Goal: Entertainment & Leisure: Consume media (video, audio)

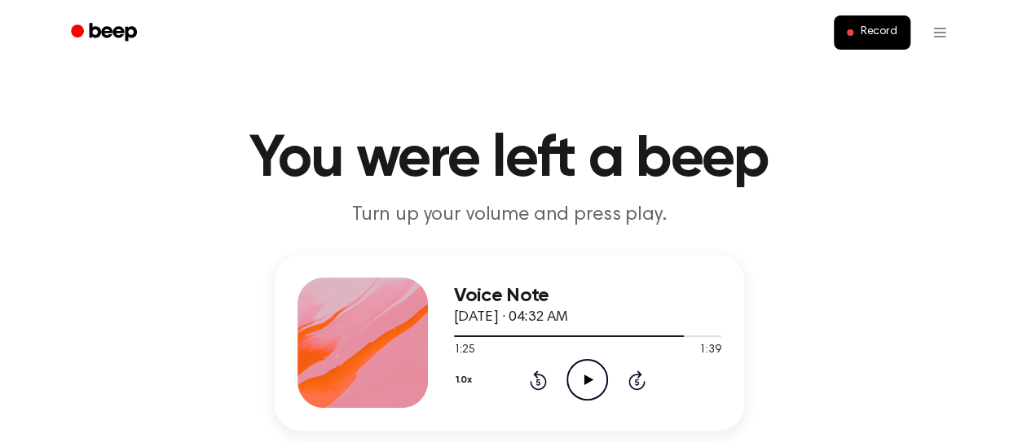
click at [535, 383] on icon "Rewind 5 seconds" at bounding box center [538, 380] width 18 height 21
click at [535, 382] on icon "Rewind 5 seconds" at bounding box center [538, 380] width 18 height 21
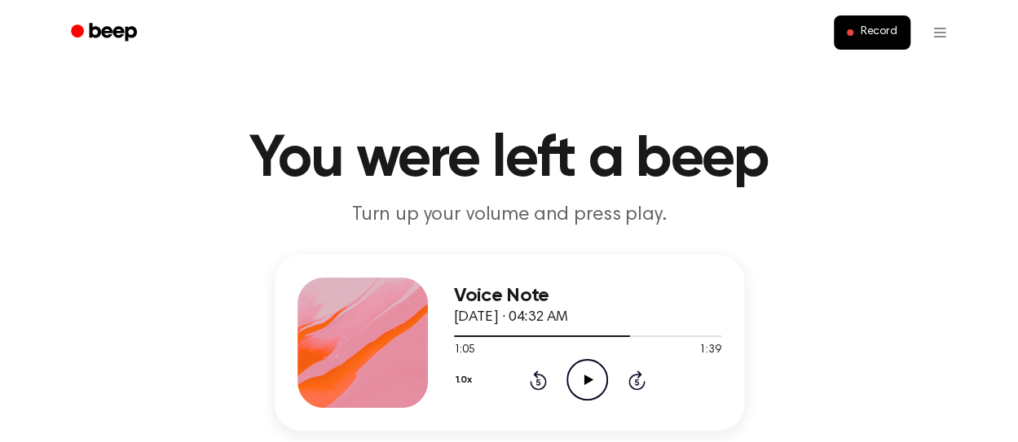
click at [535, 382] on icon "Rewind 5 seconds" at bounding box center [538, 380] width 18 height 21
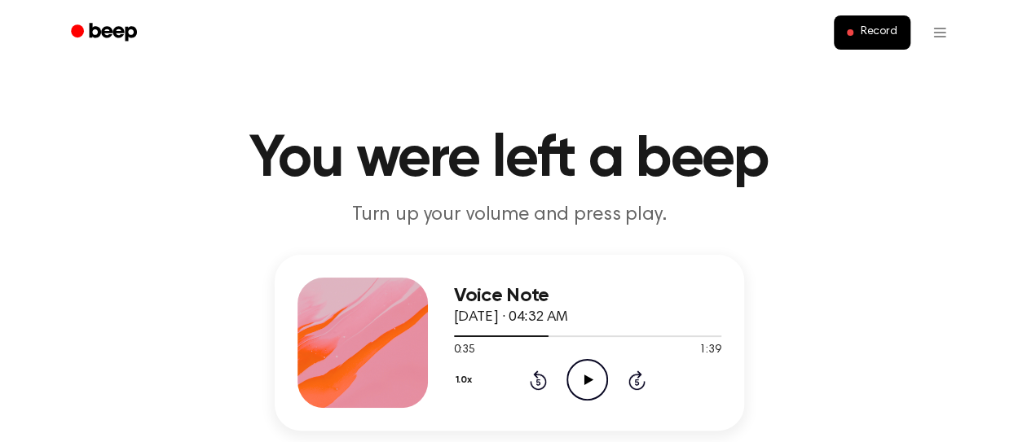
click at [535, 382] on icon "Rewind 5 seconds" at bounding box center [538, 380] width 18 height 21
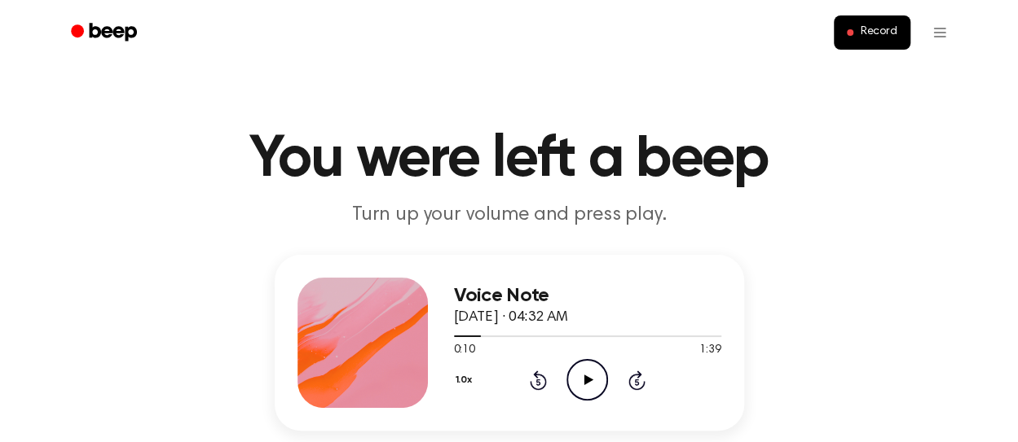
click at [535, 382] on icon "Rewind 5 seconds" at bounding box center [538, 380] width 18 height 21
click at [588, 381] on icon at bounding box center [588, 380] width 9 height 11
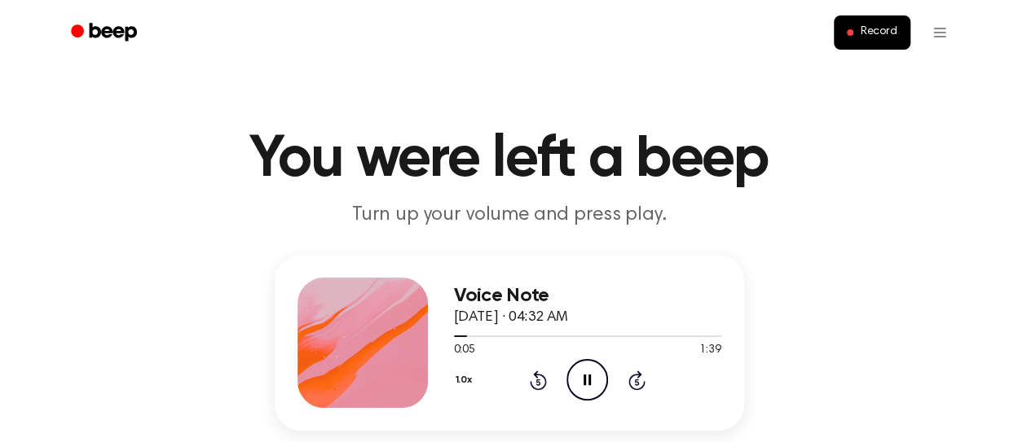
click at [588, 381] on icon at bounding box center [586, 380] width 7 height 11
click at [536, 377] on icon at bounding box center [538, 381] width 17 height 20
click at [583, 379] on icon "Play Audio" at bounding box center [587, 380] width 42 height 42
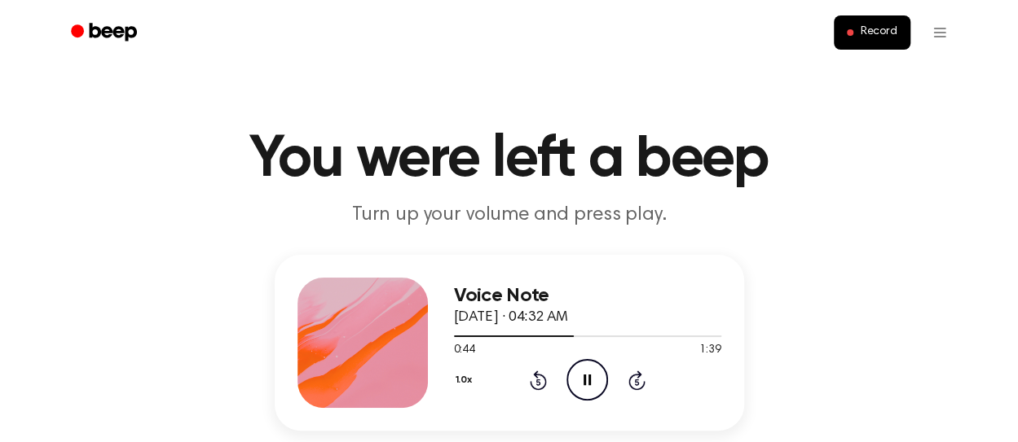
click at [553, 379] on div "1.0x Rewind 5 seconds Pause Audio Skip 5 seconds" at bounding box center [587, 380] width 267 height 42
click at [536, 384] on icon at bounding box center [538, 382] width 4 height 7
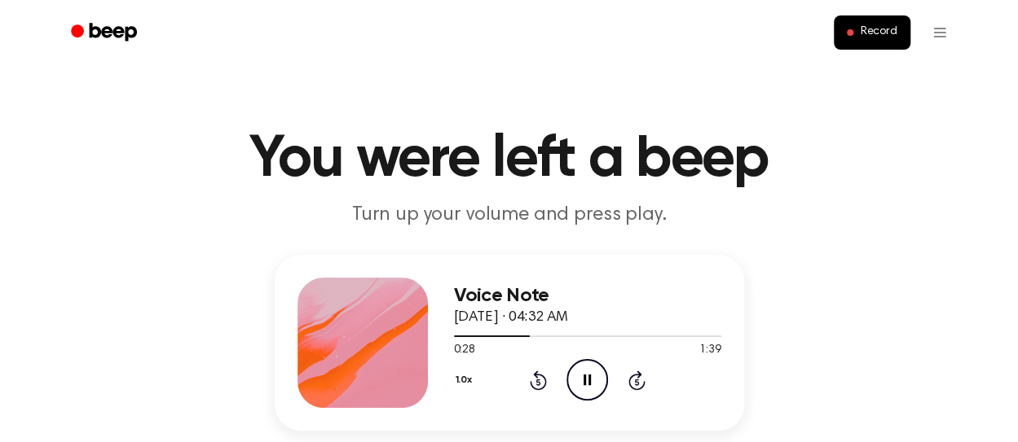
click at [536, 384] on icon at bounding box center [538, 382] width 4 height 7
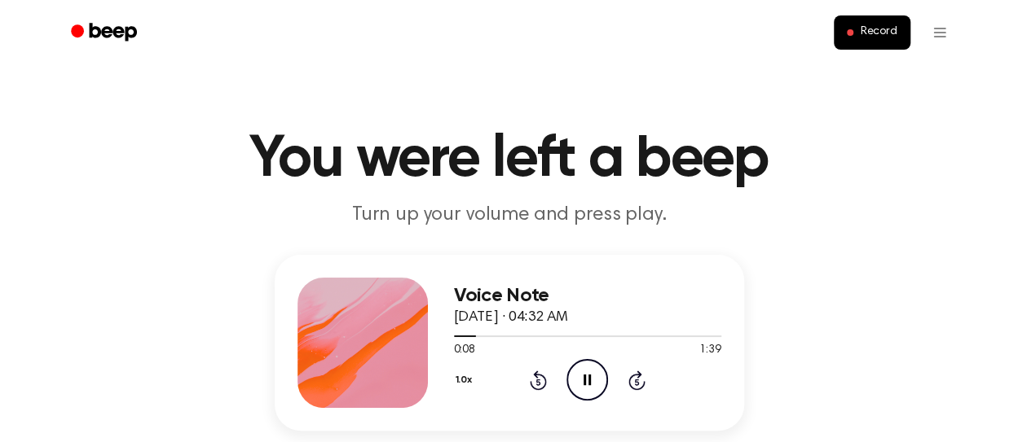
click at [536, 384] on icon at bounding box center [538, 382] width 4 height 7
click at [531, 384] on icon at bounding box center [538, 381] width 17 height 20
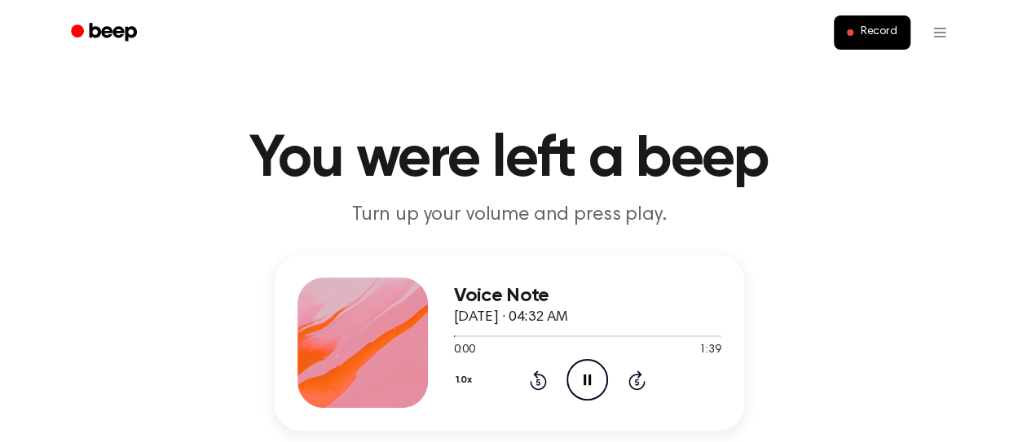
click at [580, 388] on icon "Pause Audio" at bounding box center [587, 380] width 42 height 42
click at [580, 388] on icon "Play Audio" at bounding box center [587, 380] width 42 height 42
click at [538, 382] on icon "Rewind 5 seconds" at bounding box center [538, 380] width 18 height 21
click at [539, 382] on icon at bounding box center [538, 382] width 4 height 7
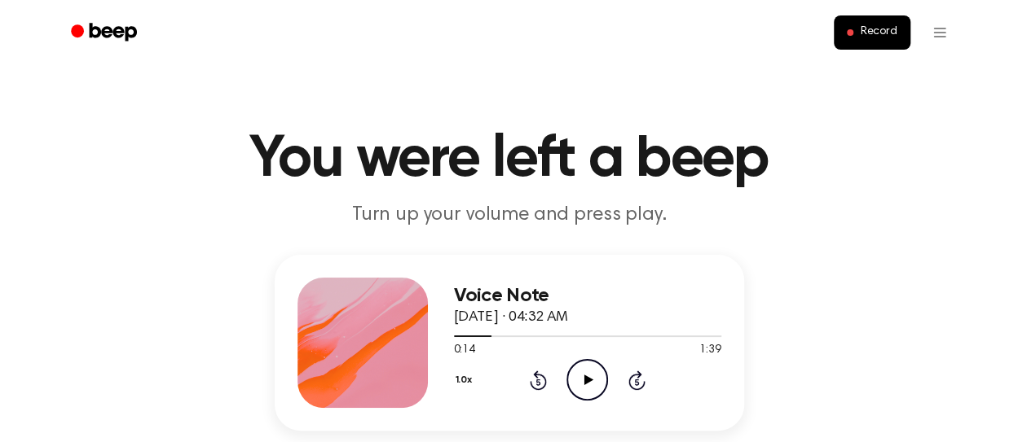
click at [539, 382] on icon at bounding box center [538, 382] width 4 height 7
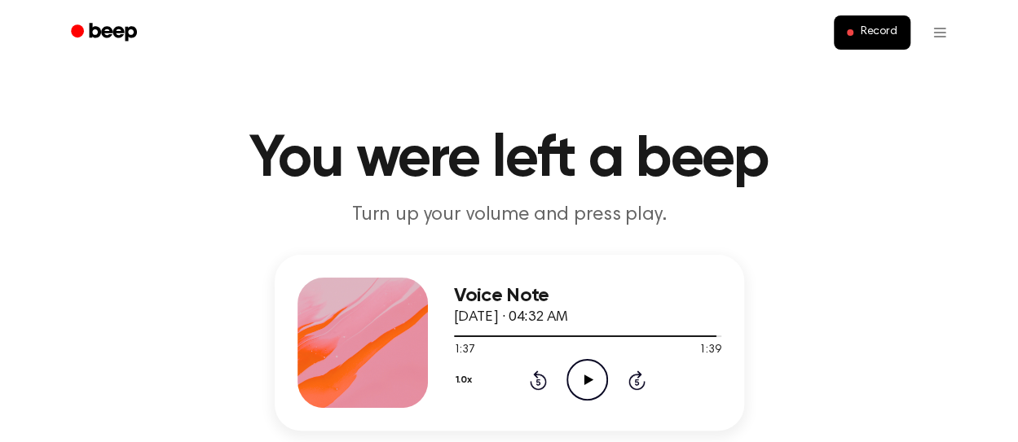
click at [543, 375] on icon at bounding box center [538, 381] width 17 height 20
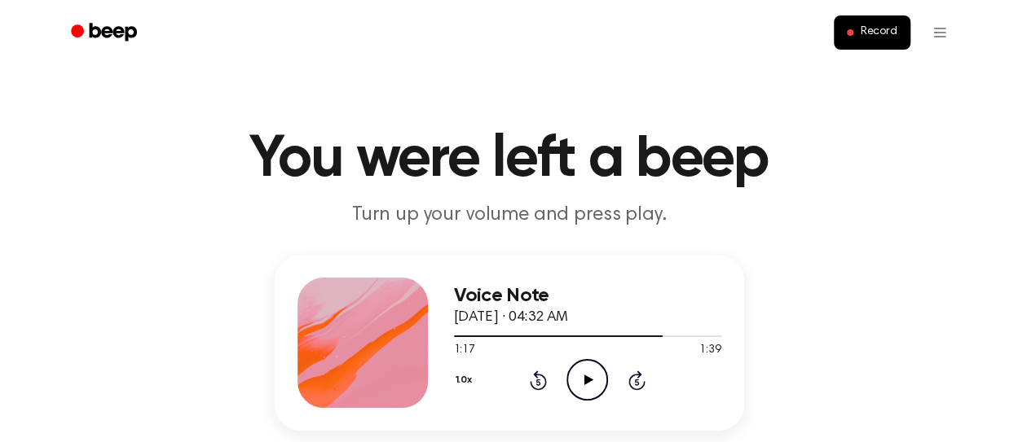
click at [543, 375] on icon at bounding box center [538, 381] width 17 height 20
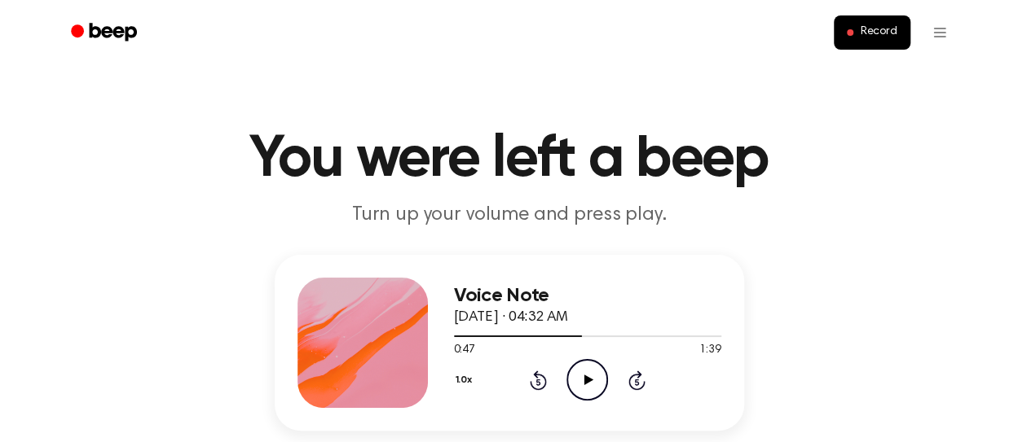
click at [543, 375] on icon at bounding box center [538, 381] width 17 height 20
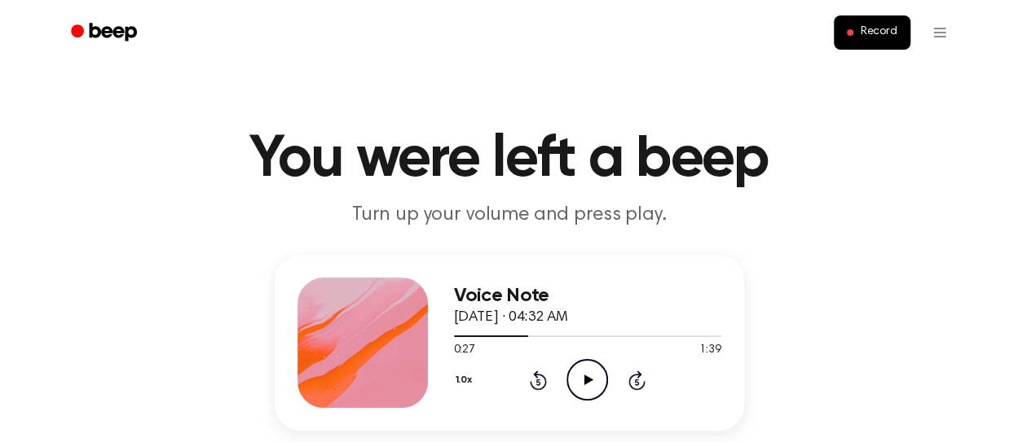
click at [543, 375] on icon at bounding box center [538, 381] width 17 height 20
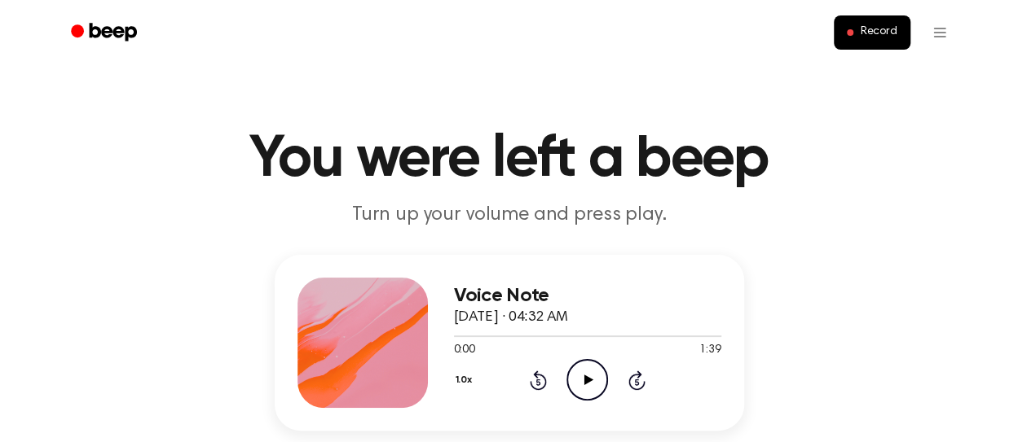
click at [543, 375] on icon at bounding box center [538, 381] width 17 height 20
click at [575, 375] on icon "Play Audio" at bounding box center [587, 380] width 42 height 42
click at [583, 377] on icon "Pause Audio" at bounding box center [587, 380] width 42 height 42
click at [584, 379] on icon at bounding box center [588, 380] width 9 height 11
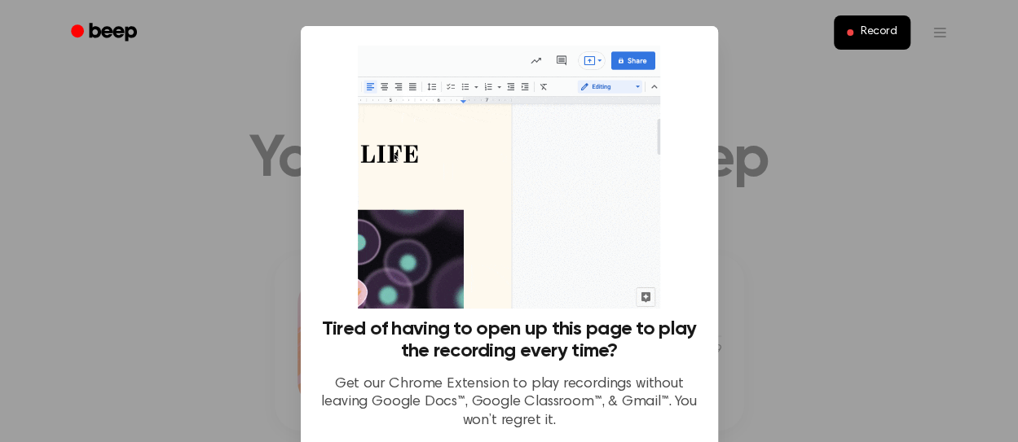
scroll to position [150, 0]
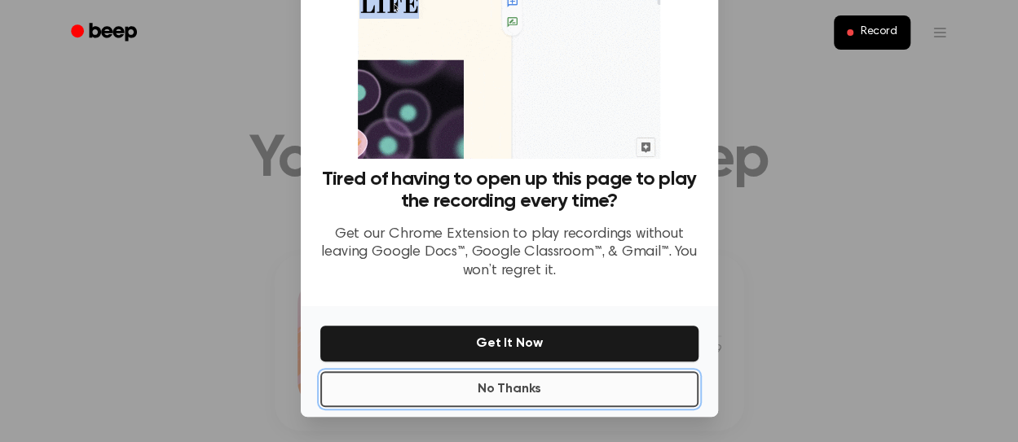
click at [611, 395] on button "No Thanks" at bounding box center [509, 390] width 378 height 36
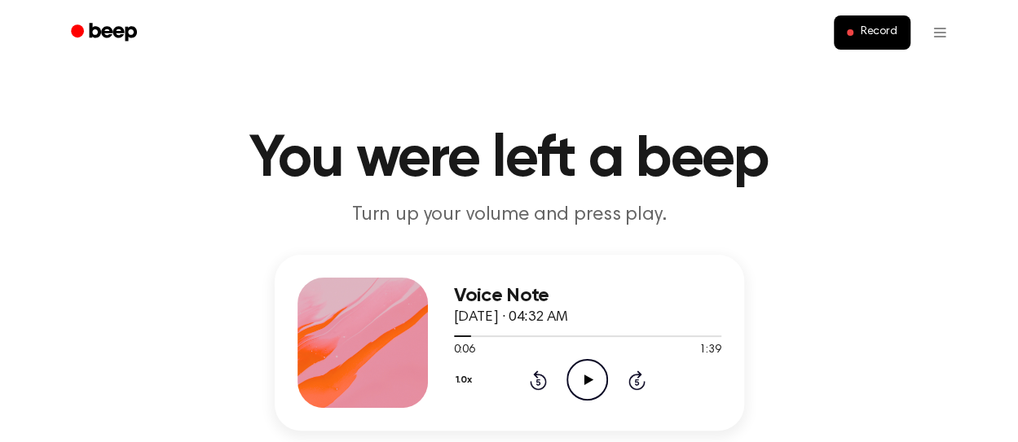
click at [575, 376] on icon "Play Audio" at bounding box center [587, 380] width 42 height 42
click at [539, 384] on icon at bounding box center [538, 382] width 4 height 7
click at [590, 376] on icon at bounding box center [586, 380] width 7 height 11
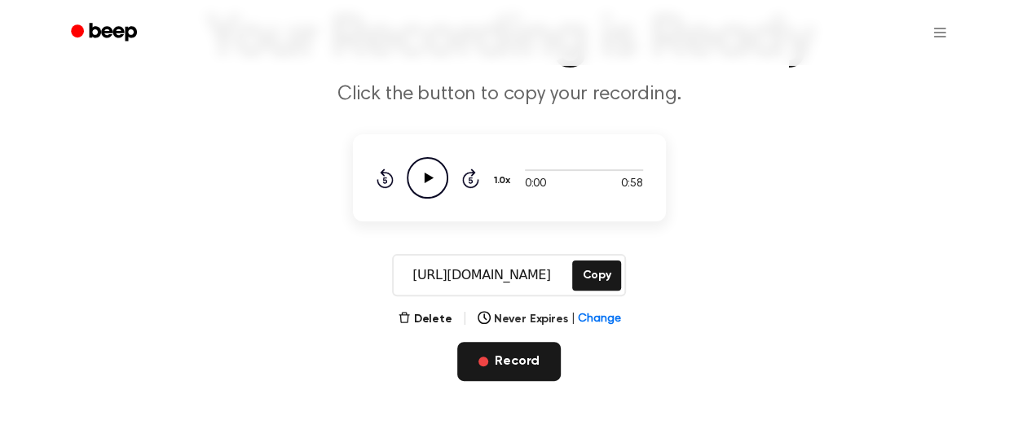
click at [536, 363] on button "Record" at bounding box center [508, 361] width 103 height 39
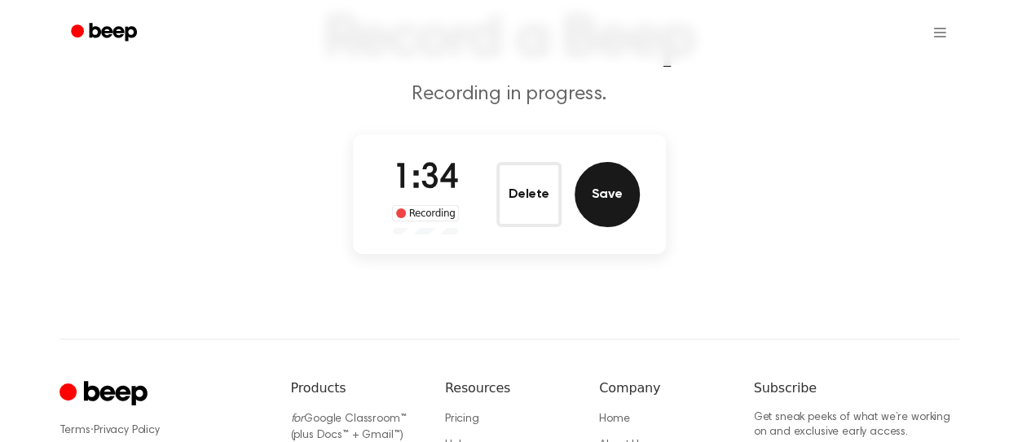
click at [602, 191] on button "Save" at bounding box center [606, 194] width 65 height 65
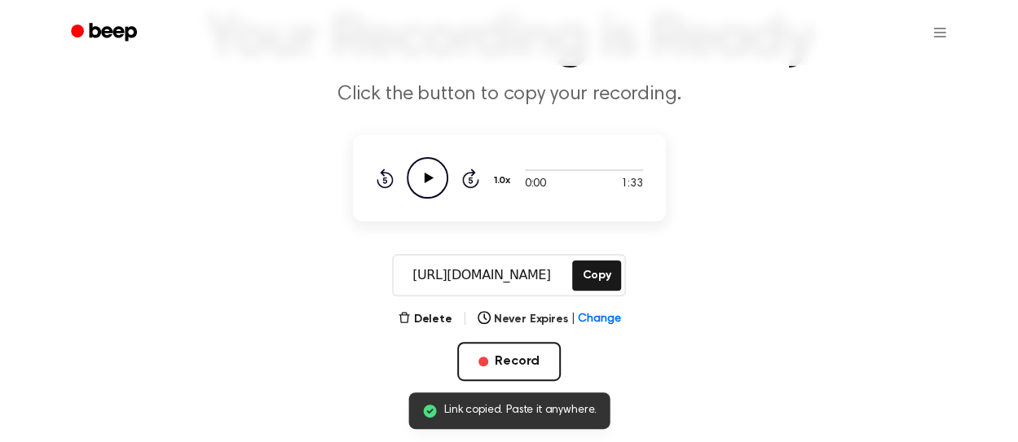
click at [422, 175] on icon "Play Audio" at bounding box center [428, 178] width 42 height 42
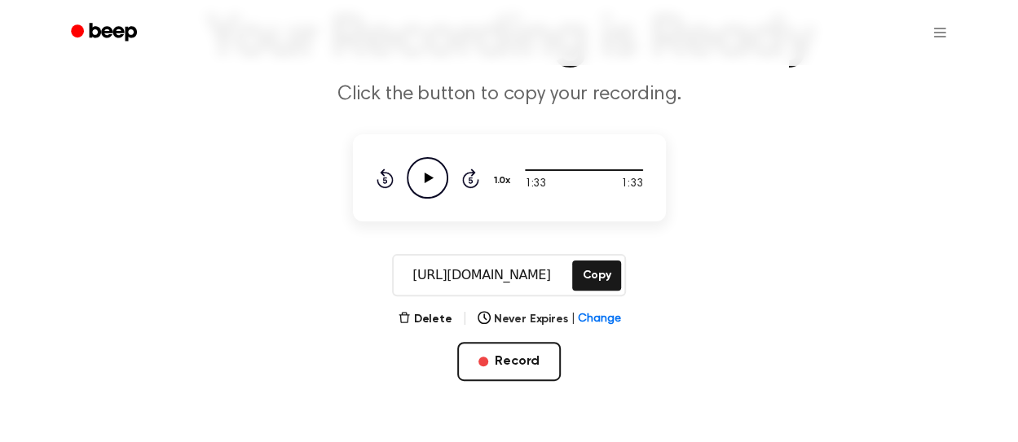
click at [425, 165] on icon "Play Audio" at bounding box center [428, 178] width 42 height 42
click at [425, 165] on icon "Pause Audio" at bounding box center [428, 178] width 42 height 42
drag, startPoint x: 532, startPoint y: 168, endPoint x: 499, endPoint y: 164, distance: 33.7
click at [499, 164] on div "0:07 1:33 1.0x Rewind 5 seconds Play Audio Skip 5 seconds" at bounding box center [509, 178] width 267 height 42
click at [429, 180] on icon "Play Audio" at bounding box center [428, 178] width 42 height 42
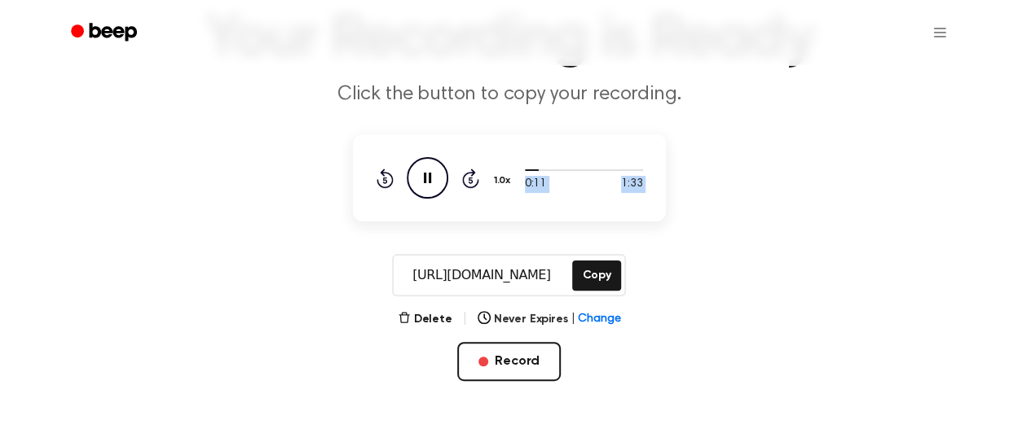
drag, startPoint x: 533, startPoint y: 164, endPoint x: 516, endPoint y: 164, distance: 17.1
click at [516, 164] on div "0:11 1:33 1.0x Rewind 5 seconds Pause Audio Skip 5 seconds" at bounding box center [509, 178] width 267 height 42
click at [530, 172] on div at bounding box center [584, 169] width 118 height 13
click at [428, 167] on icon "Pause Audio" at bounding box center [428, 178] width 42 height 42
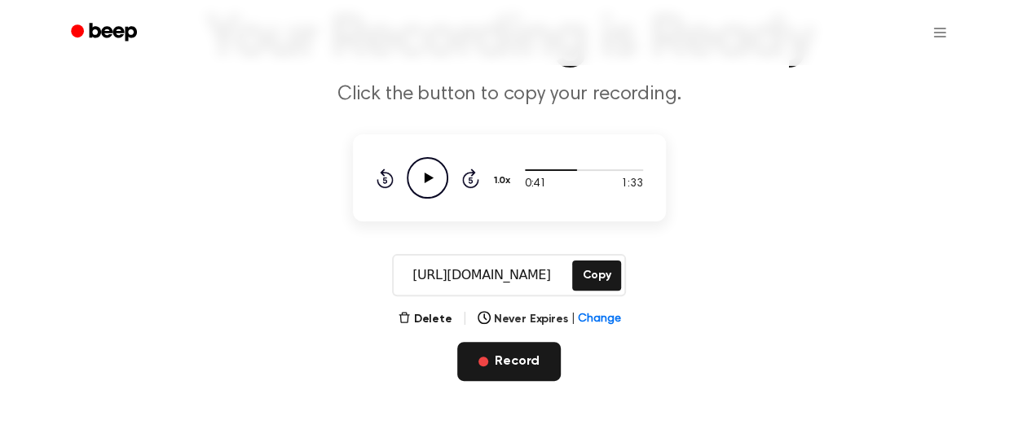
click at [503, 361] on button "Record" at bounding box center [508, 361] width 103 height 39
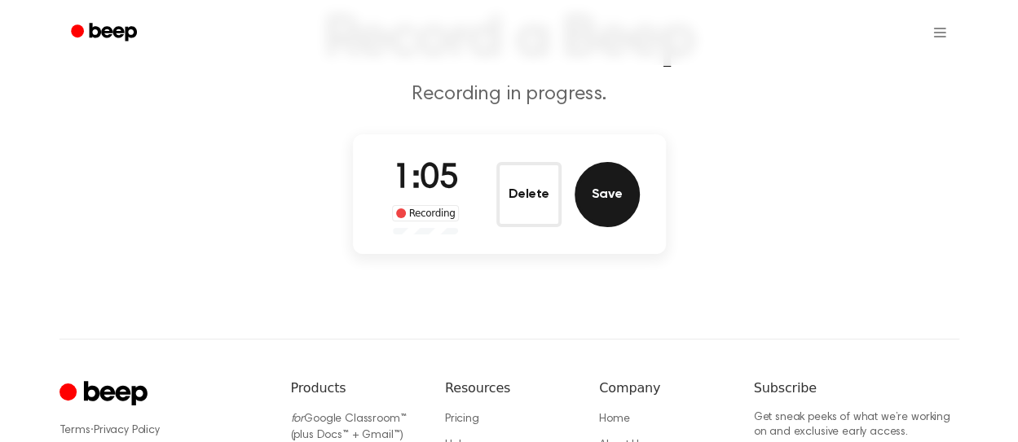
click at [610, 208] on button "Save" at bounding box center [606, 194] width 65 height 65
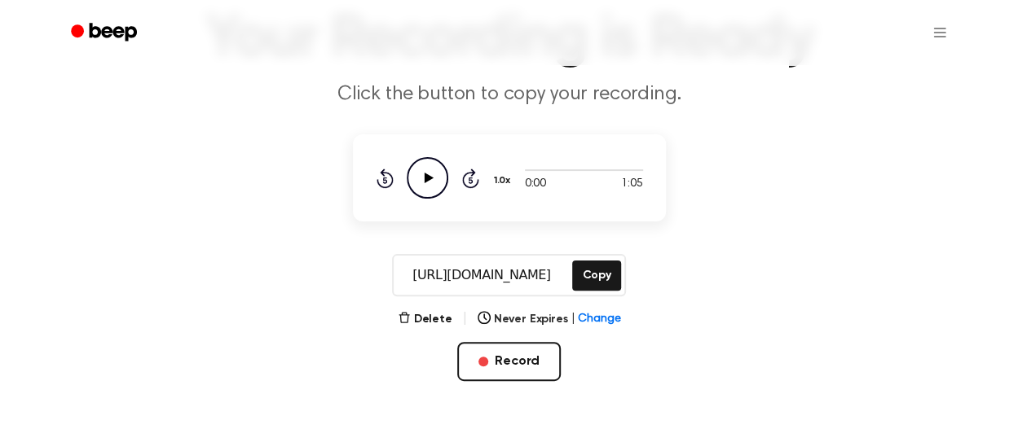
click at [421, 185] on icon "Play Audio" at bounding box center [428, 178] width 42 height 42
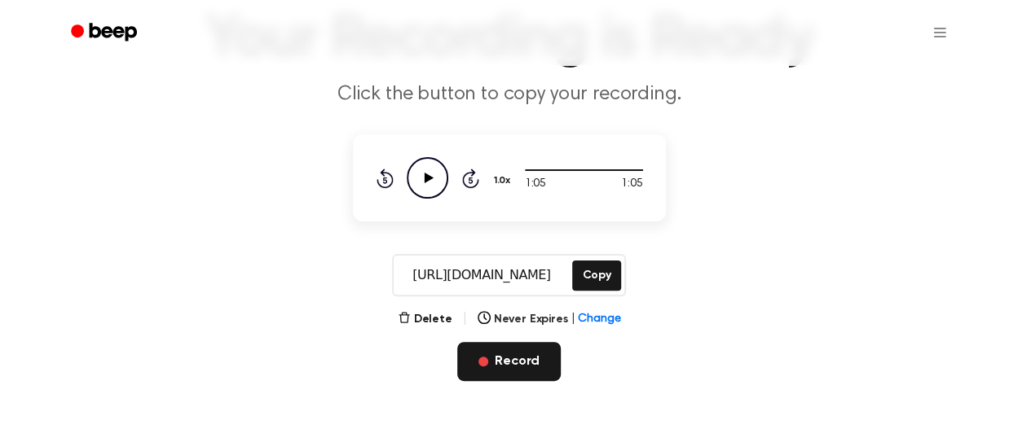
click at [539, 357] on button "Record" at bounding box center [508, 361] width 103 height 39
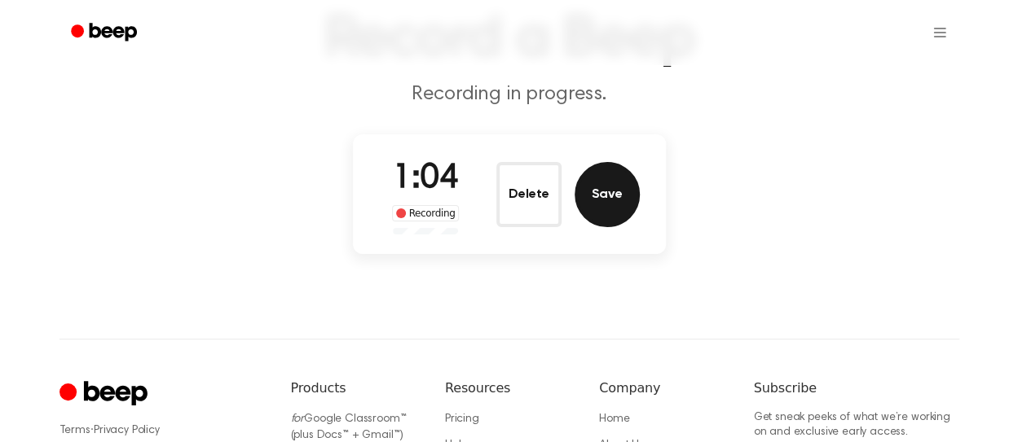
click at [627, 204] on button "Save" at bounding box center [606, 194] width 65 height 65
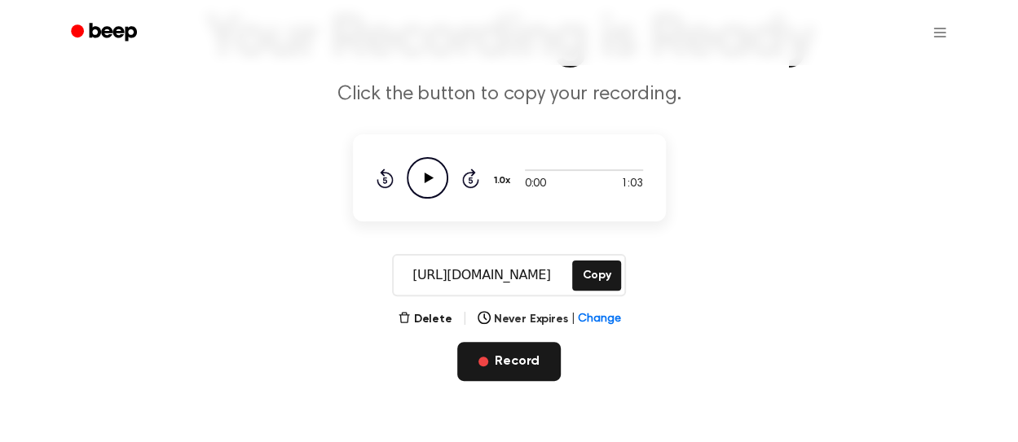
click at [505, 354] on button "Record" at bounding box center [508, 361] width 103 height 39
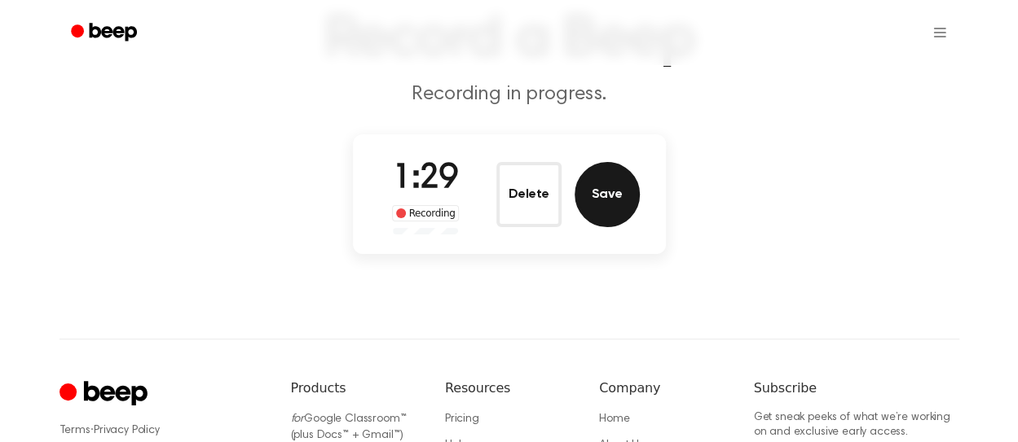
click at [632, 200] on button "Save" at bounding box center [606, 194] width 65 height 65
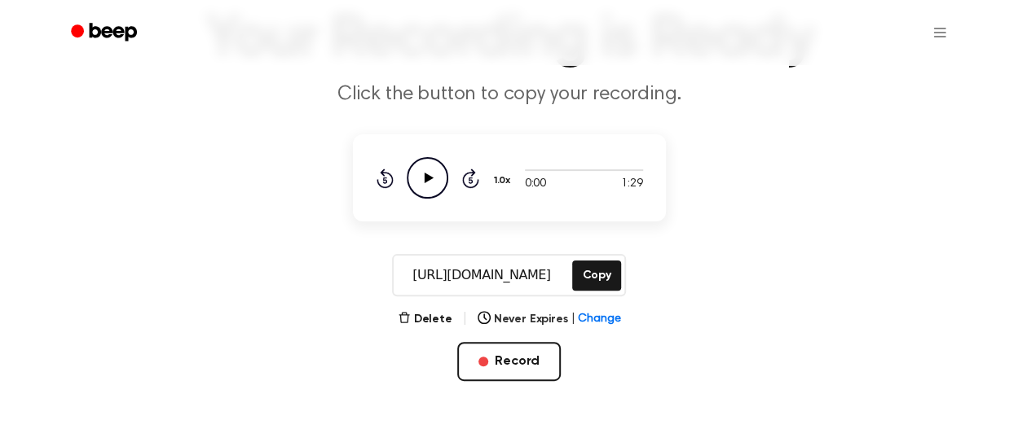
click at [419, 185] on icon "Play Audio" at bounding box center [428, 178] width 42 height 42
click at [432, 173] on icon "Pause Audio" at bounding box center [428, 178] width 42 height 42
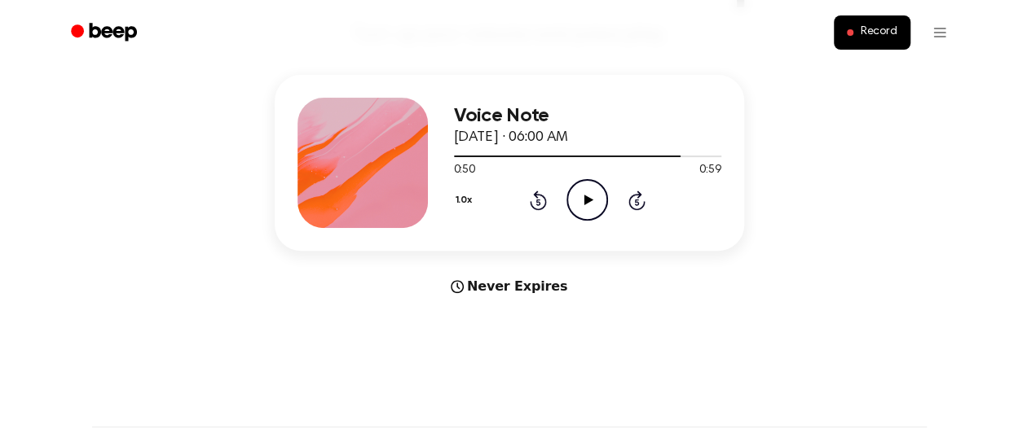
click at [537, 203] on icon "Rewind 5 seconds" at bounding box center [538, 200] width 18 height 21
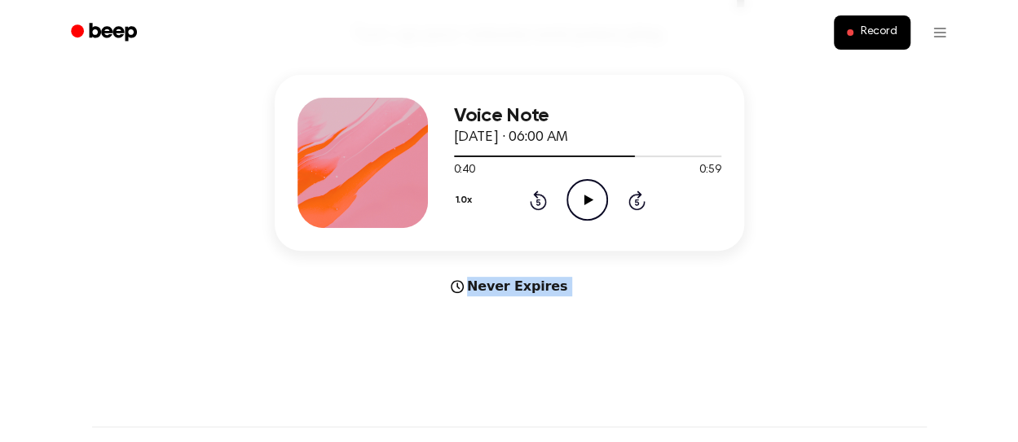
click at [537, 203] on icon "Rewind 5 seconds" at bounding box center [538, 200] width 18 height 21
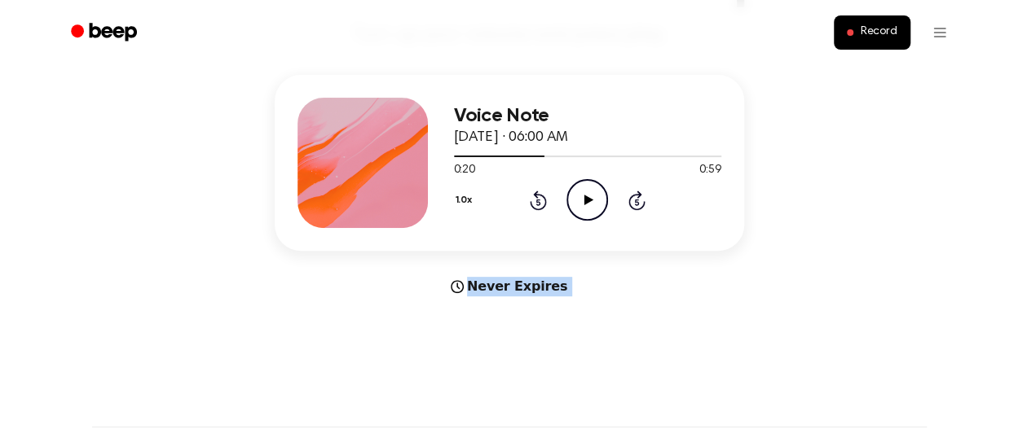
click at [537, 203] on icon "Rewind 5 seconds" at bounding box center [538, 200] width 18 height 21
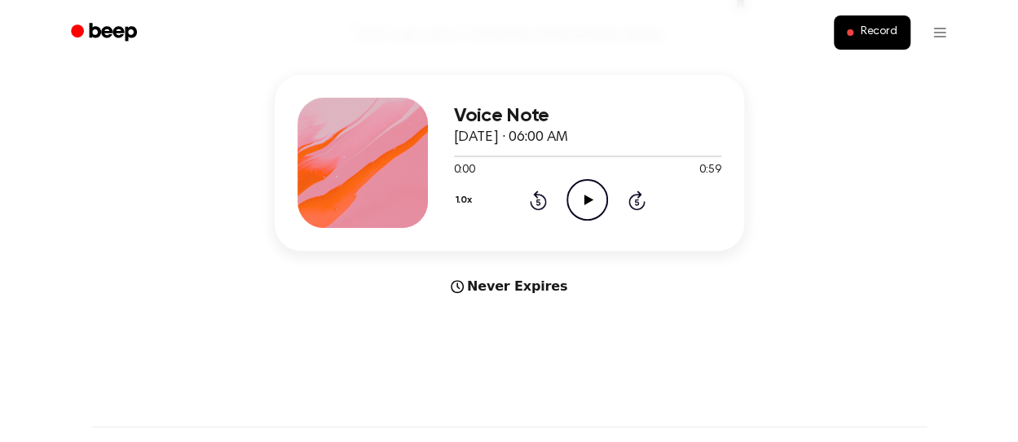
click at [582, 200] on icon "Play Audio" at bounding box center [587, 200] width 42 height 42
